Goal: Task Accomplishment & Management: Use online tool/utility

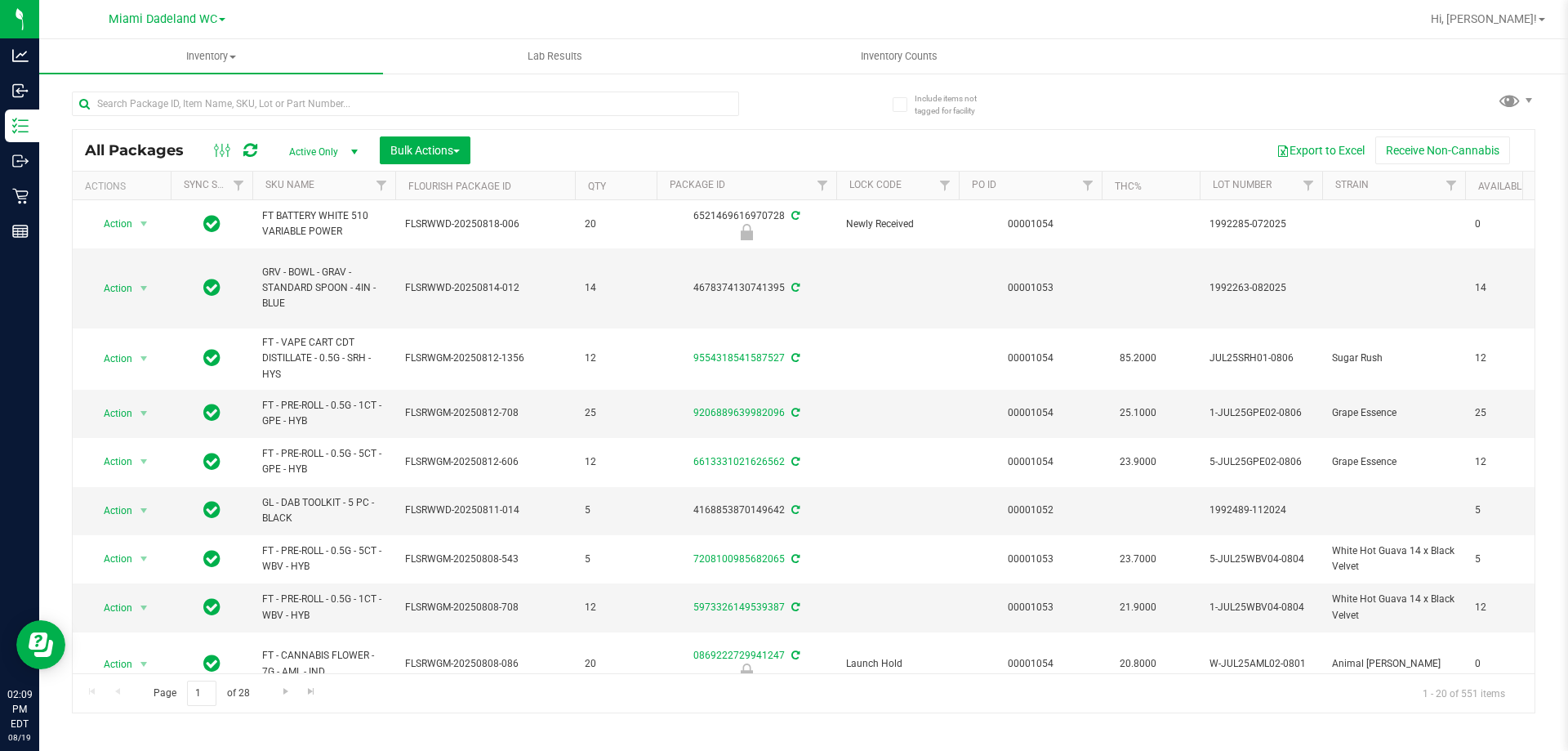
click at [342, 193] on th "SKU Name" at bounding box center [324, 186] width 143 height 29
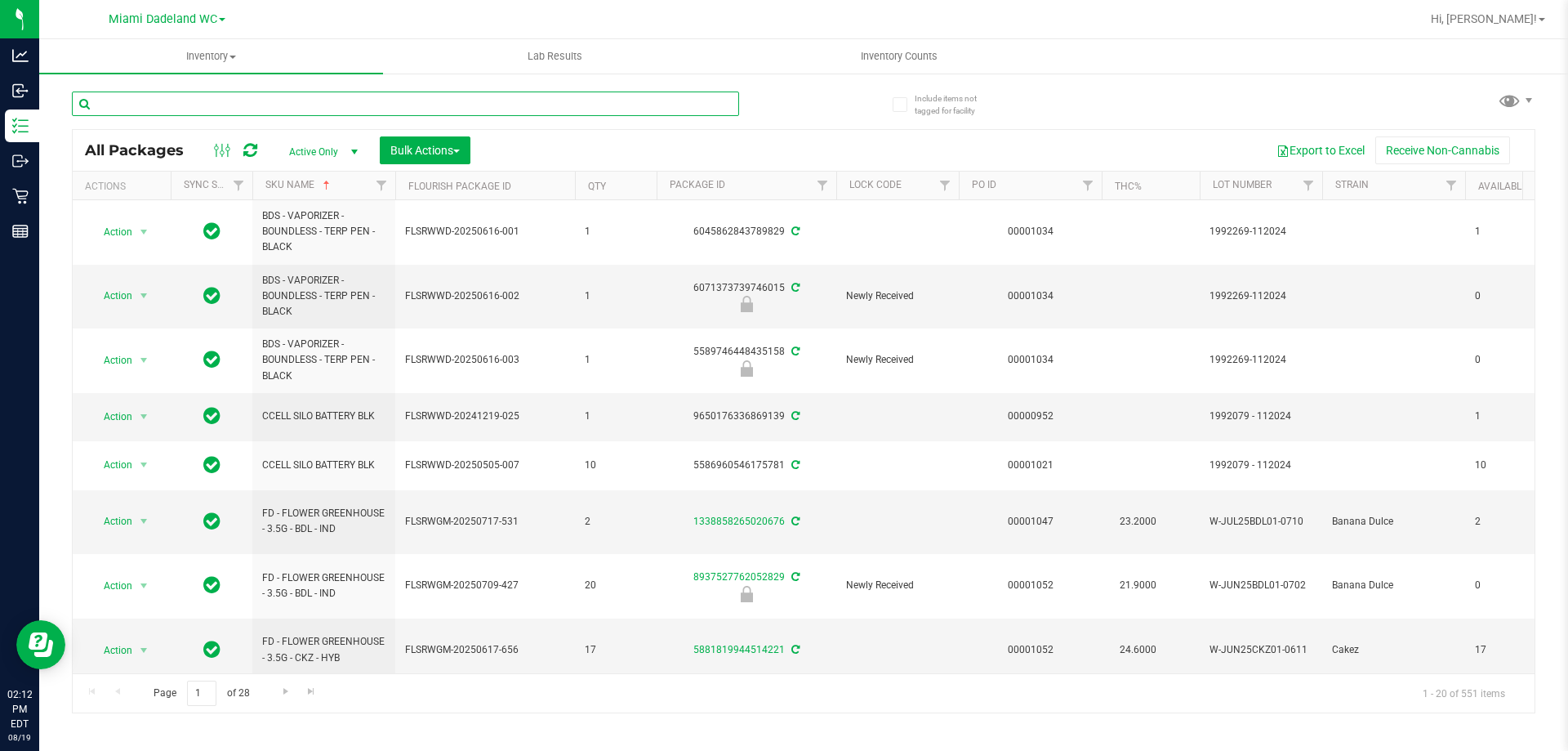
click at [328, 114] on input "text" at bounding box center [405, 103] width 667 height 25
type input "LIVE ROSIN"
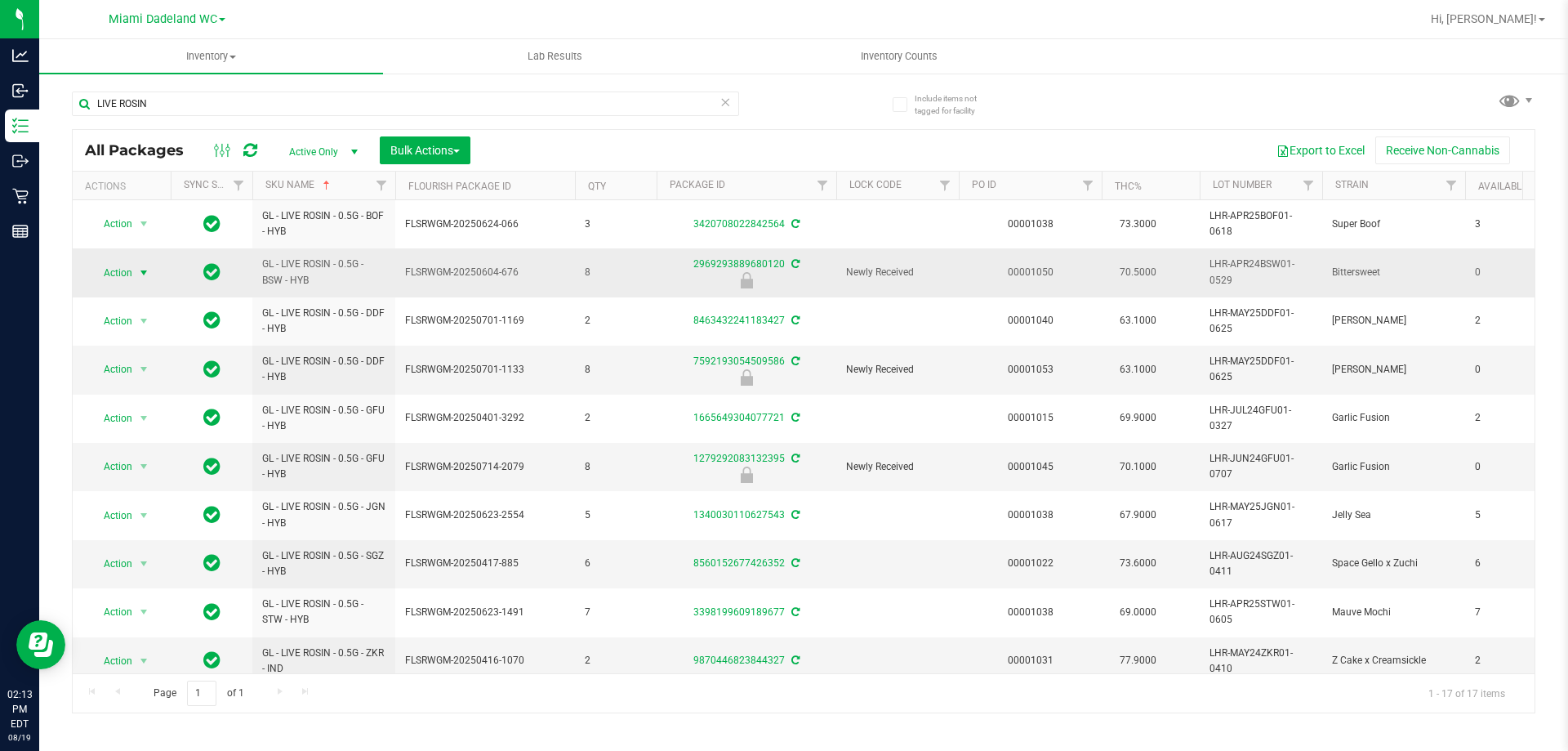
click at [126, 270] on span "Action" at bounding box center [111, 272] width 44 height 23
click at [149, 454] on li "Unlock package" at bounding box center [142, 466] width 105 height 25
click at [293, 184] on link "SKU Name" at bounding box center [290, 185] width 49 height 12
click at [328, 178] on th "SKU Name" at bounding box center [324, 186] width 143 height 29
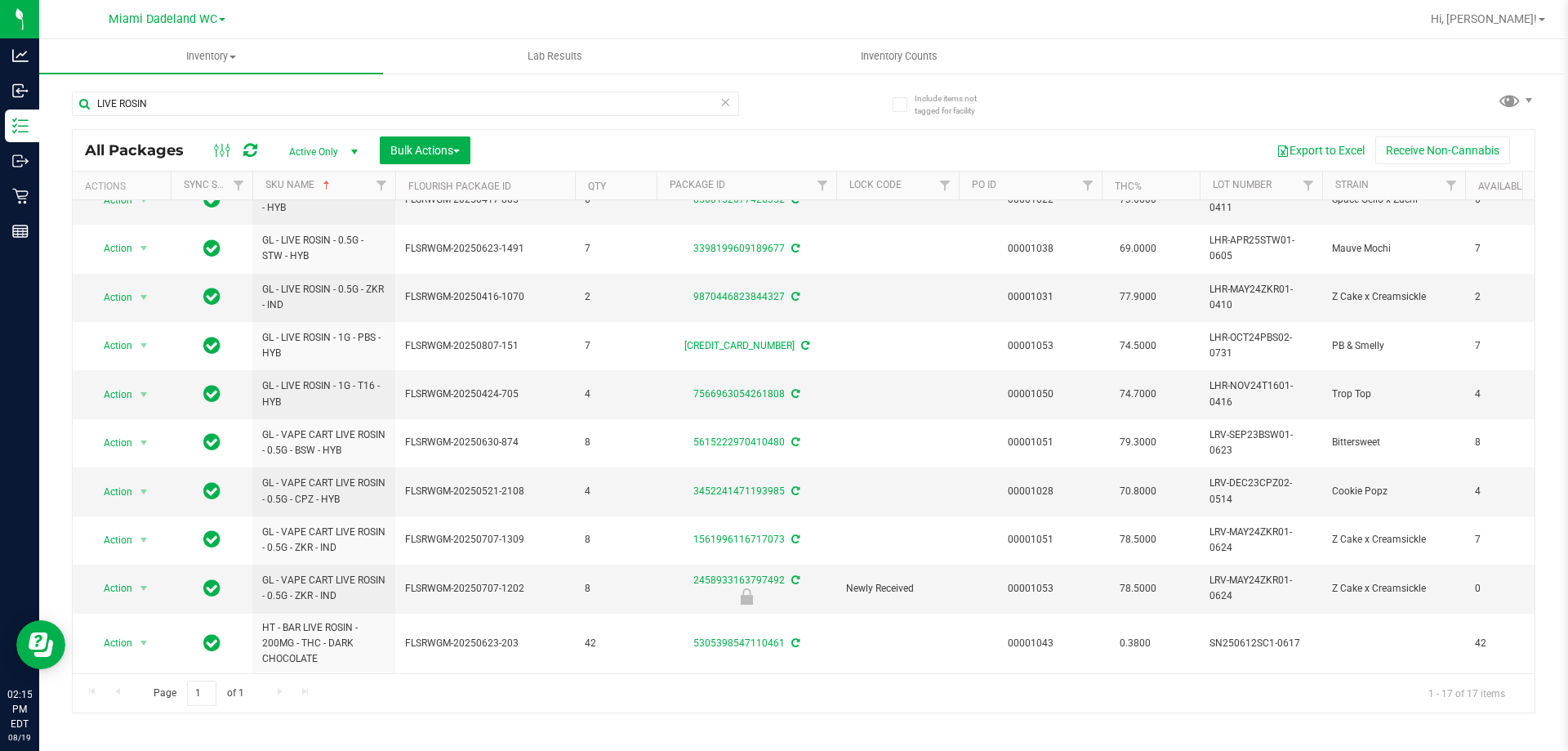
scroll to position [376, 0]
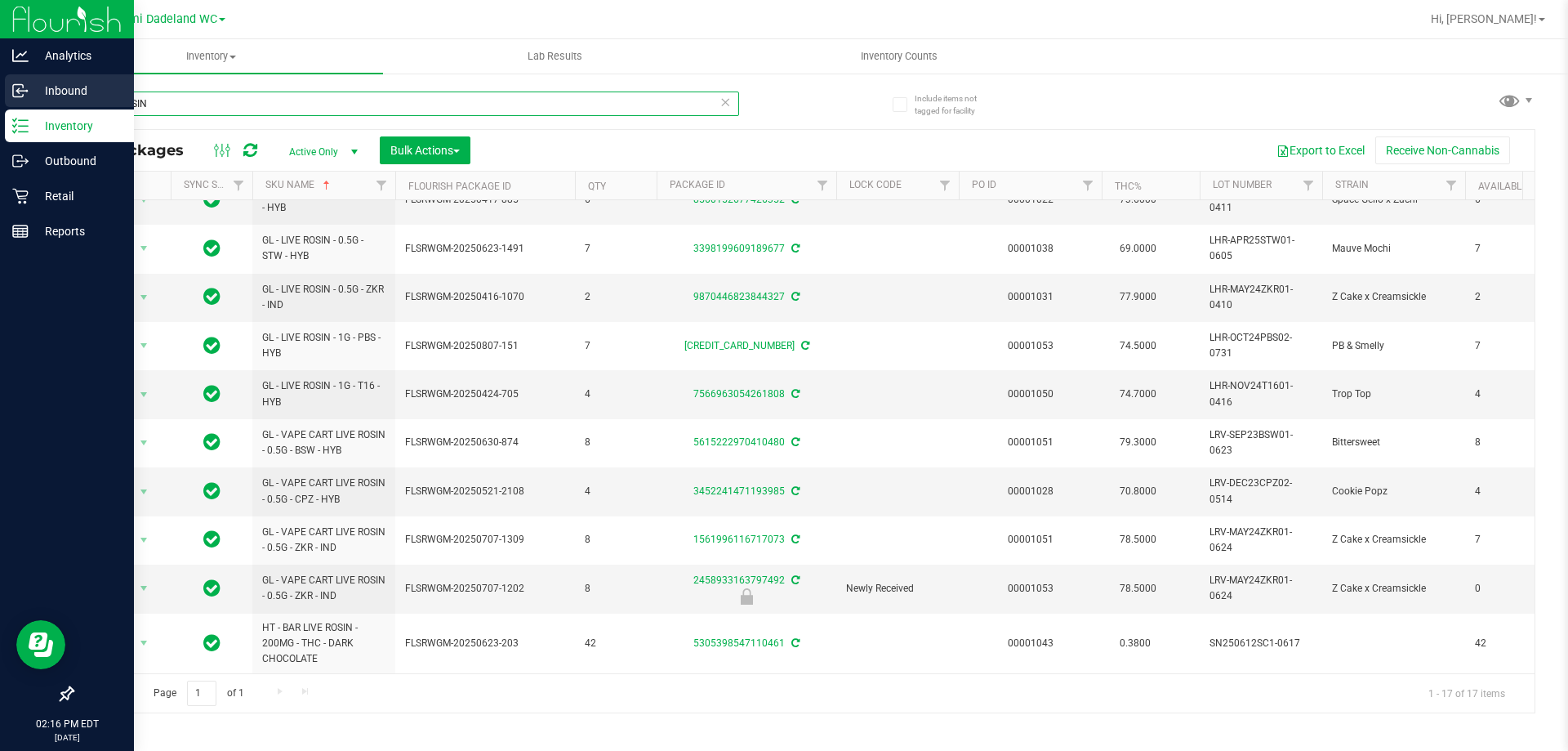
drag, startPoint x: 175, startPoint y: 105, endPoint x: 0, endPoint y: 104, distance: 175.0
click at [0, 104] on div "Analytics Inbound Inventory Outbound Retail Reports 02:16 PM EDT [DATE] 08/19 M…" at bounding box center [784, 376] width 1568 height 751
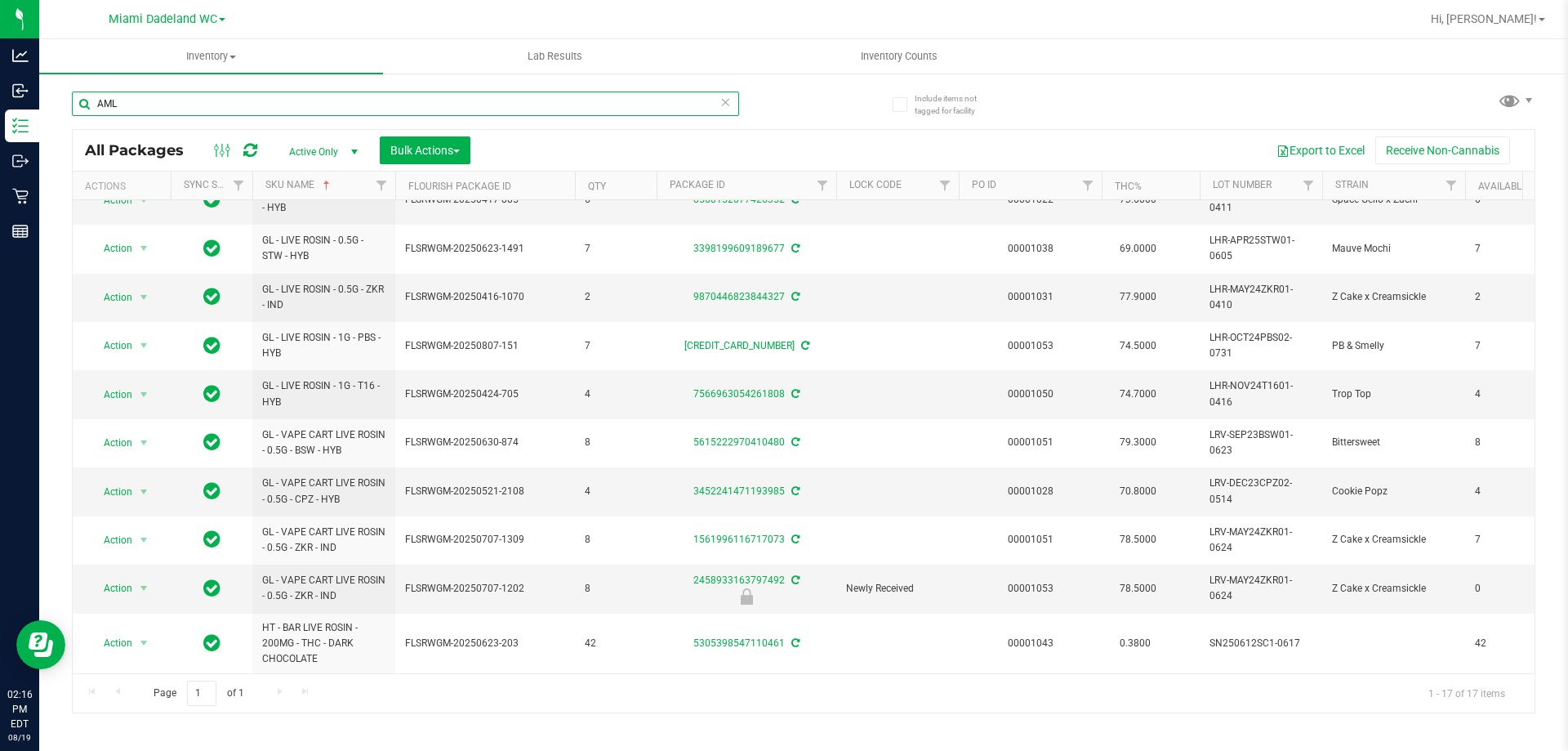
type input "AML"
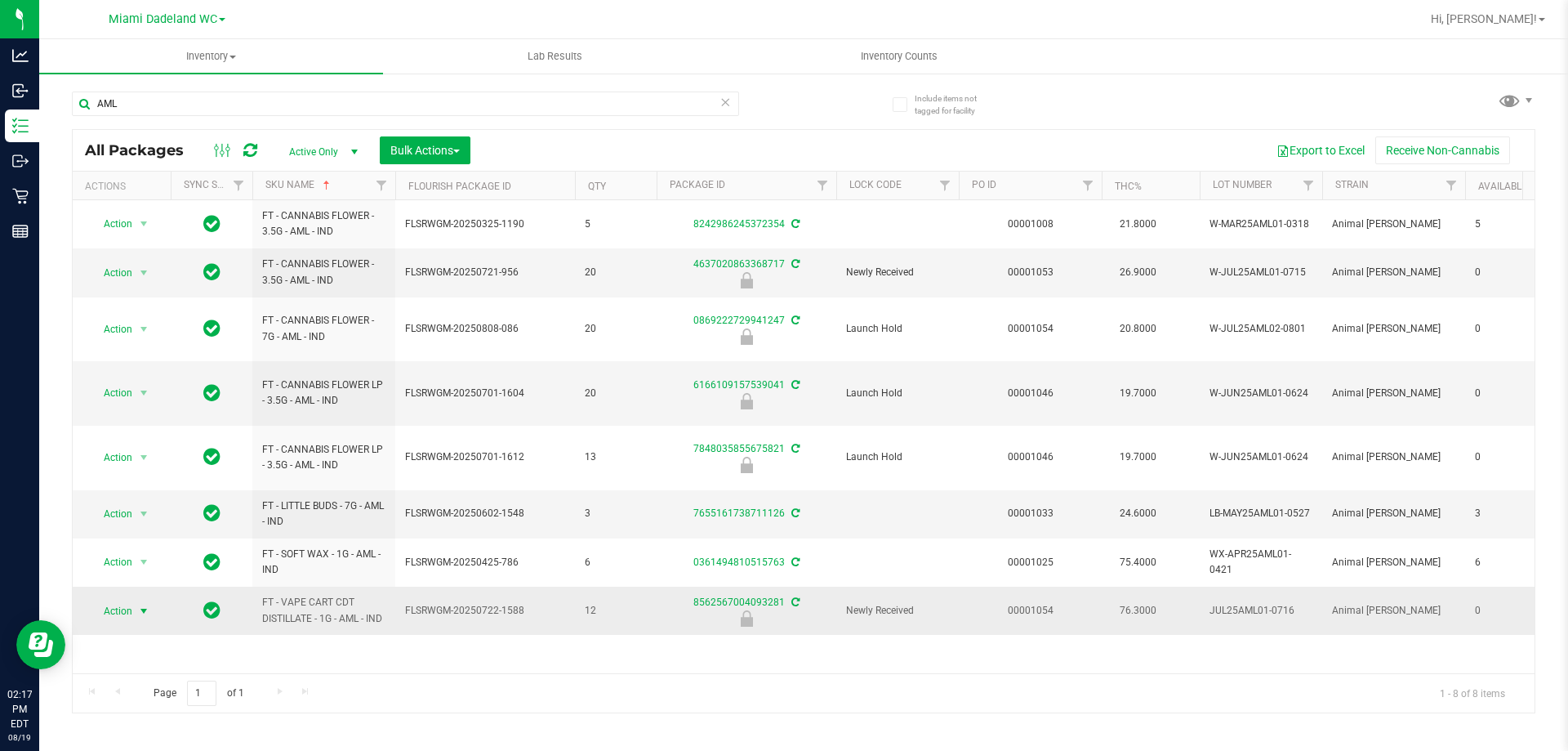
click at [104, 600] on span "Action" at bounding box center [111, 611] width 44 height 23
click at [146, 545] on li "Unlock package" at bounding box center [142, 557] width 105 height 25
